Goal: Check status

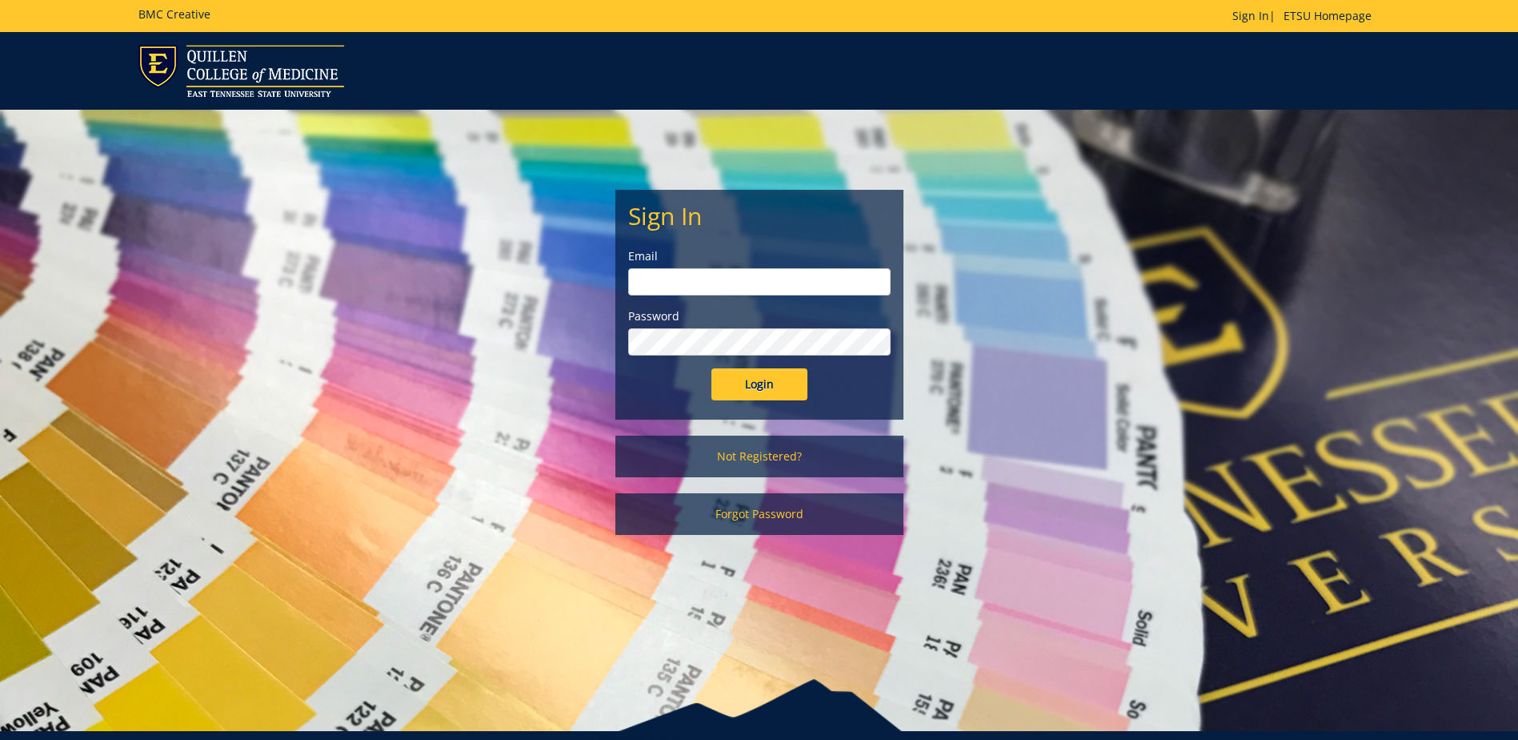
type input "[EMAIL_ADDRESS][DOMAIN_NAME]"
click at [768, 390] on input "Login" at bounding box center [760, 384] width 96 height 32
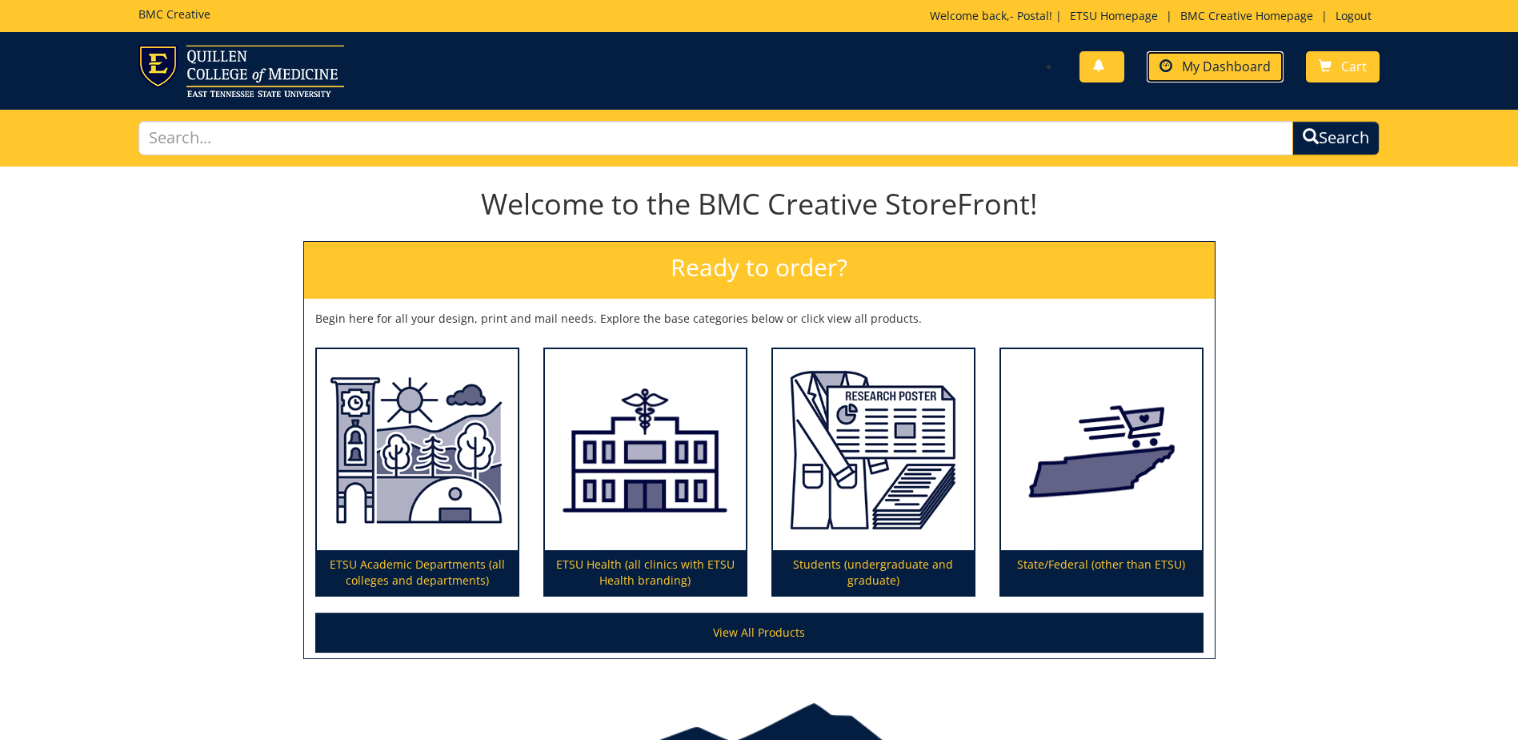
click at [1225, 58] on span "My Dashboard" at bounding box center [1226, 67] width 89 height 18
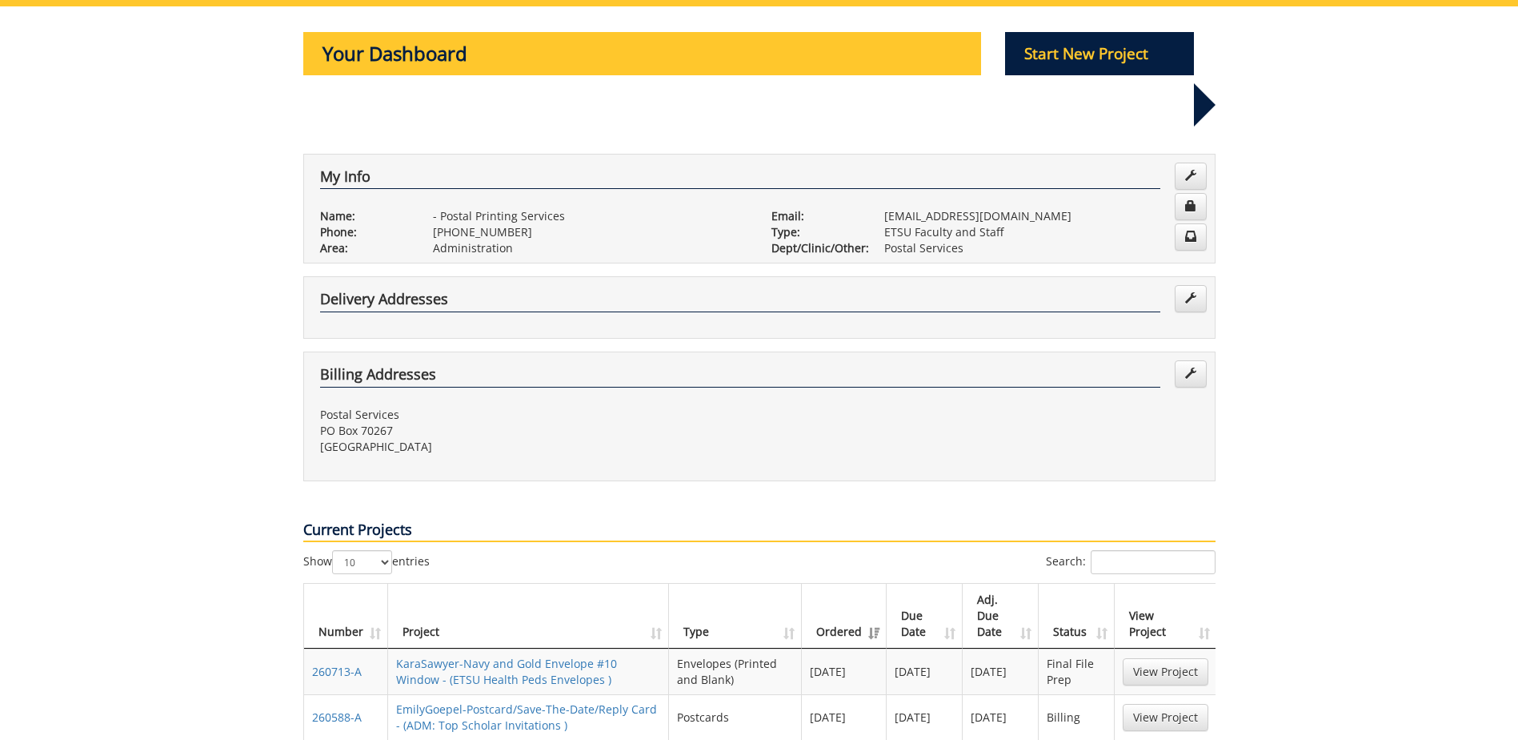
scroll to position [240, 0]
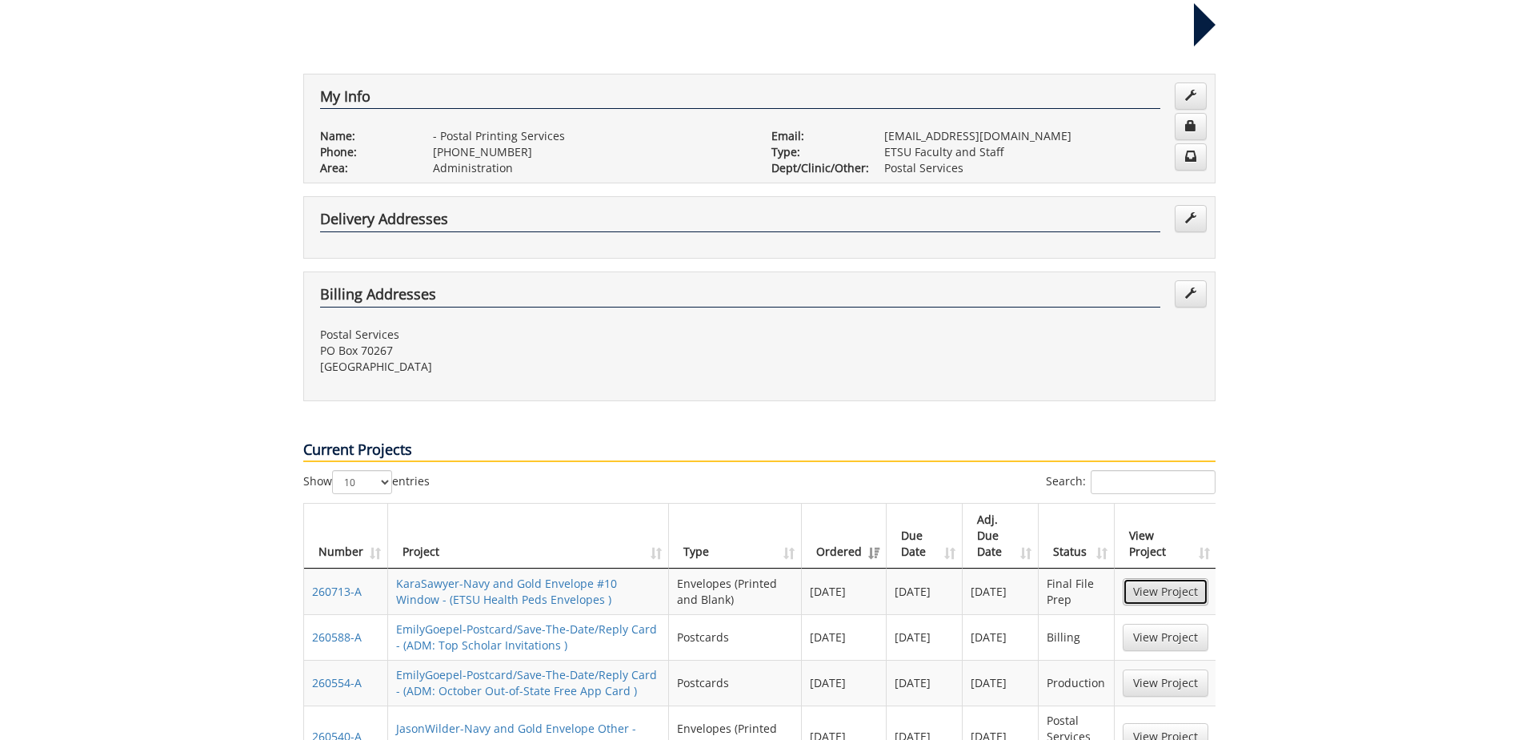
click at [1173, 578] on link "View Project" at bounding box center [1166, 591] width 86 height 27
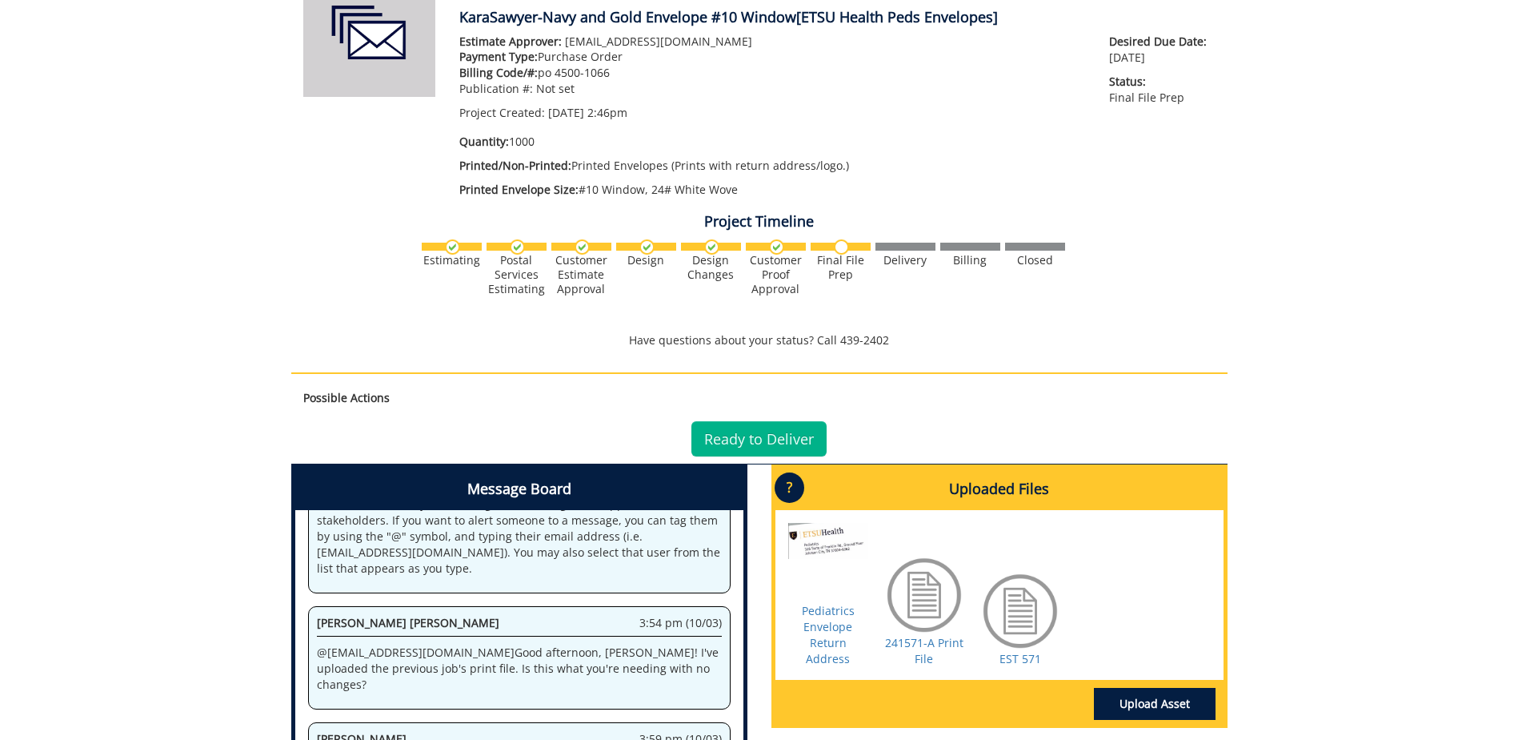
scroll to position [320, 0]
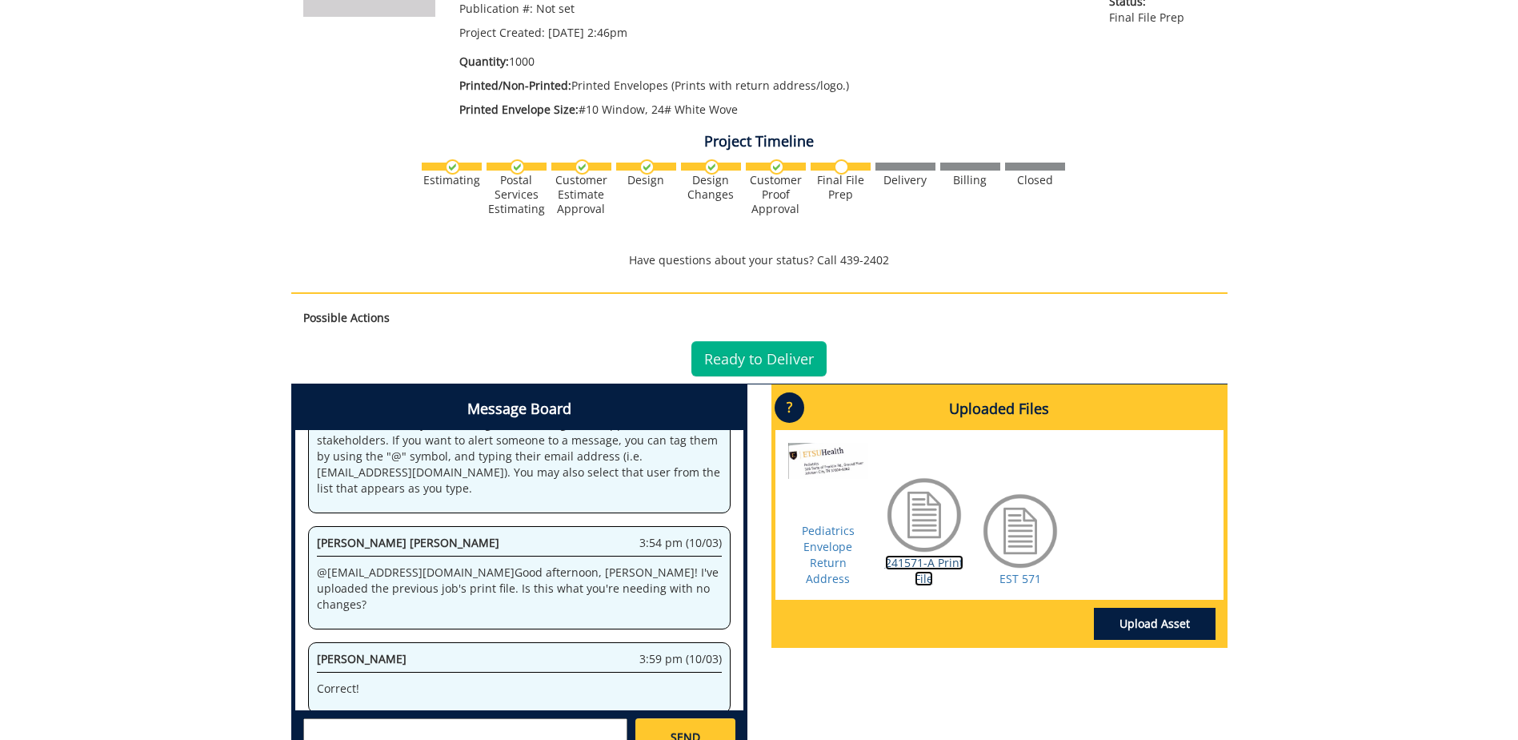
click at [933, 564] on link "241571-A Print File" at bounding box center [924, 570] width 78 height 31
